Goal: Transaction & Acquisition: Purchase product/service

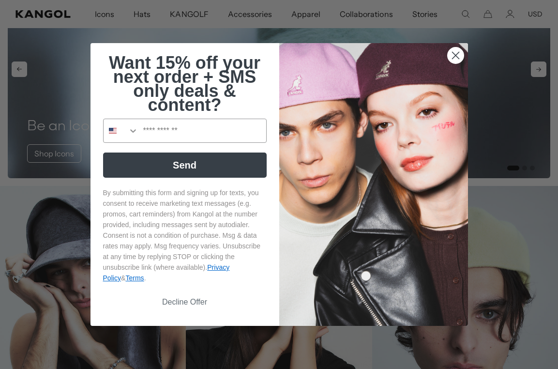
scroll to position [752, 0]
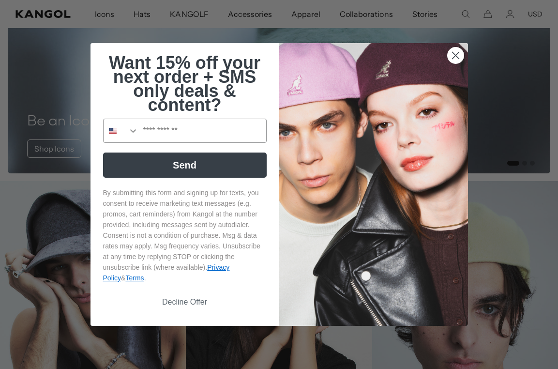
click at [455, 54] on icon "Close dialog" at bounding box center [455, 55] width 7 height 7
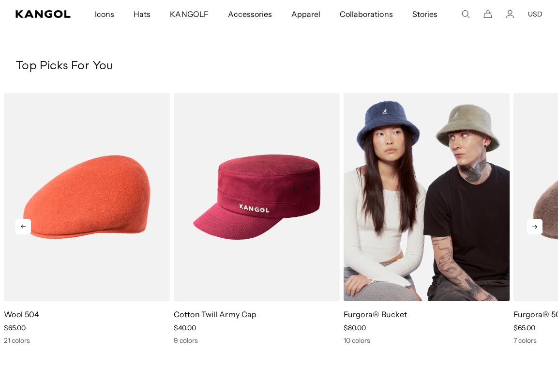
scroll to position [1222, 0]
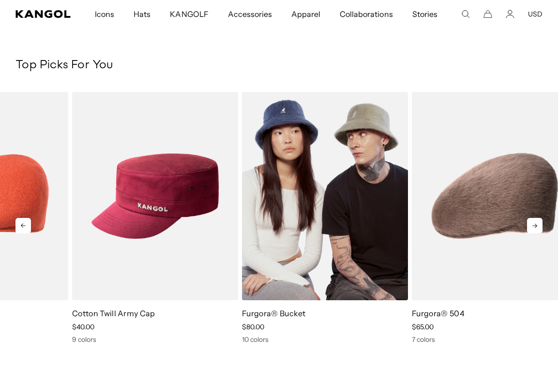
drag, startPoint x: 440, startPoint y: 211, endPoint x: 325, endPoint y: 248, distance: 120.6
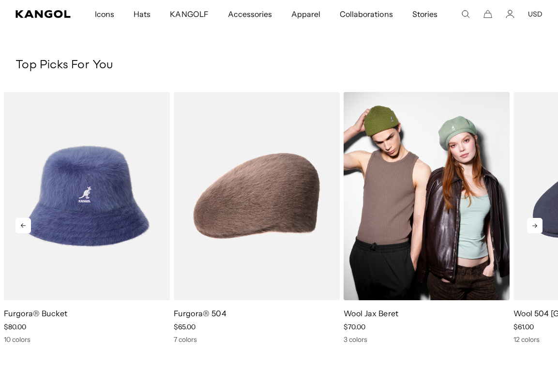
scroll to position [0, 0]
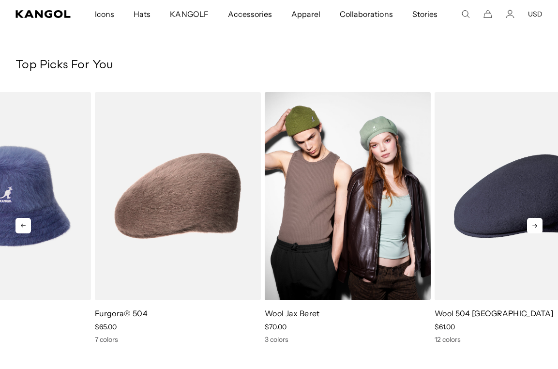
drag, startPoint x: 359, startPoint y: 243, endPoint x: 229, endPoint y: 257, distance: 131.0
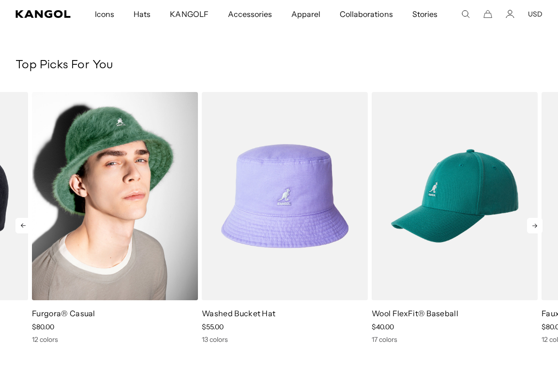
drag, startPoint x: 301, startPoint y: 248, endPoint x: 151, endPoint y: 275, distance: 152.5
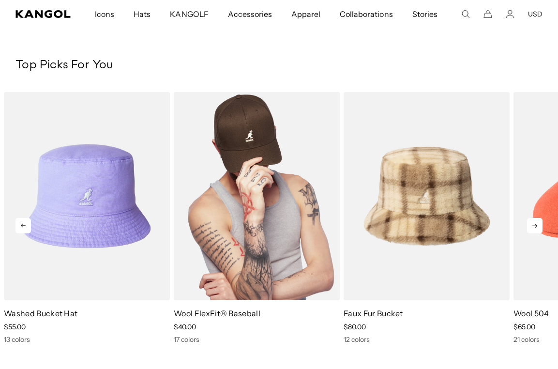
scroll to position [0, 199]
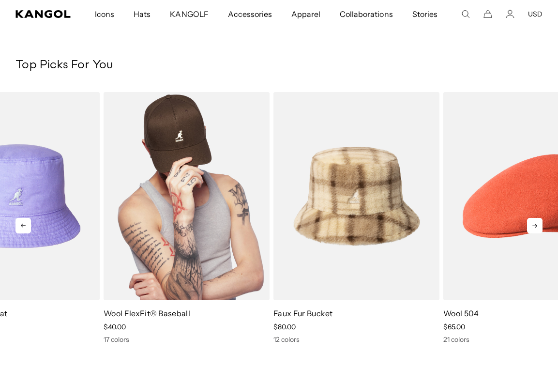
drag, startPoint x: 217, startPoint y: 259, endPoint x: 90, endPoint y: 285, distance: 129.3
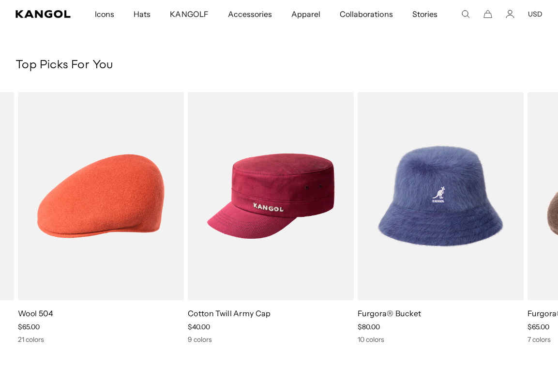
drag, startPoint x: 143, startPoint y: 281, endPoint x: -28, endPoint y: 297, distance: 171.6
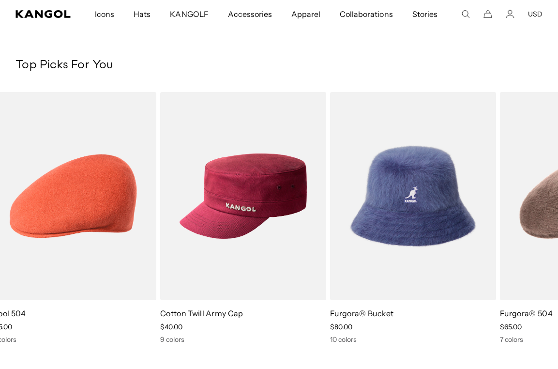
drag, startPoint x: 85, startPoint y: 278, endPoint x: -28, endPoint y: 295, distance: 114.1
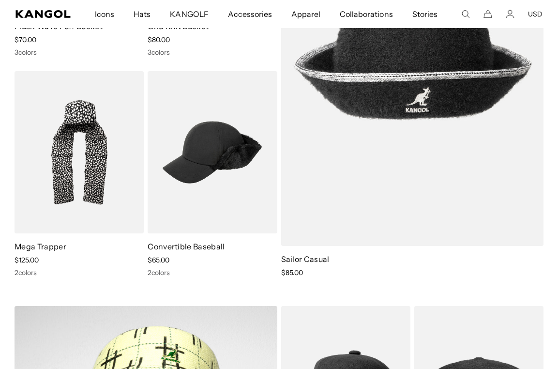
scroll to position [2061, 0]
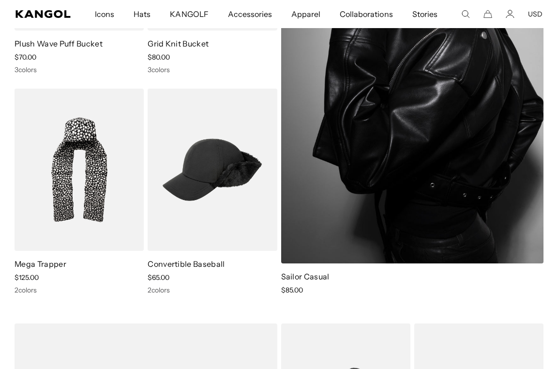
click at [372, 174] on img at bounding box center [412, 66] width 263 height 396
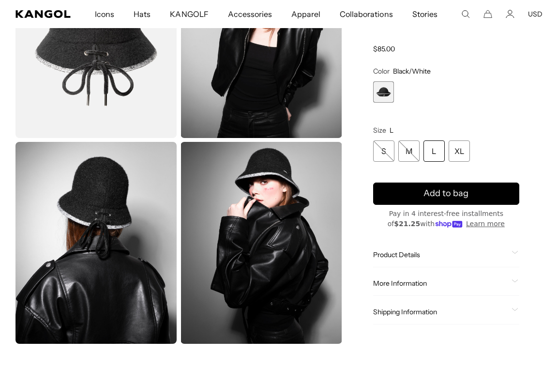
scroll to position [0, 199]
click at [413, 283] on span "More Information" at bounding box center [440, 283] width 135 height 9
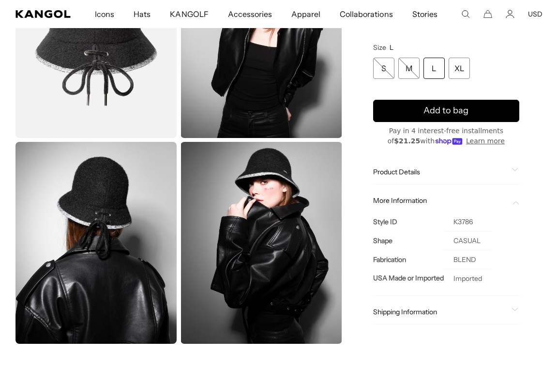
click at [411, 173] on span "Product Details" at bounding box center [440, 172] width 135 height 9
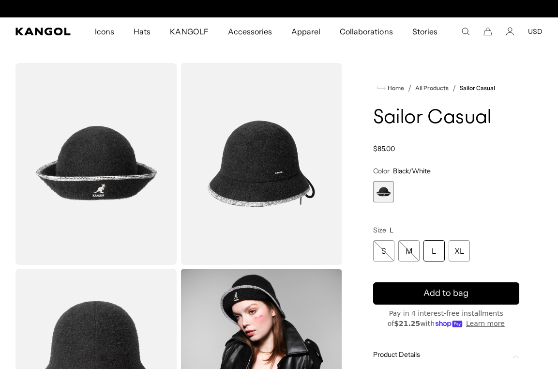
scroll to position [0, 0]
